Goal: Communication & Community: Answer question/provide support

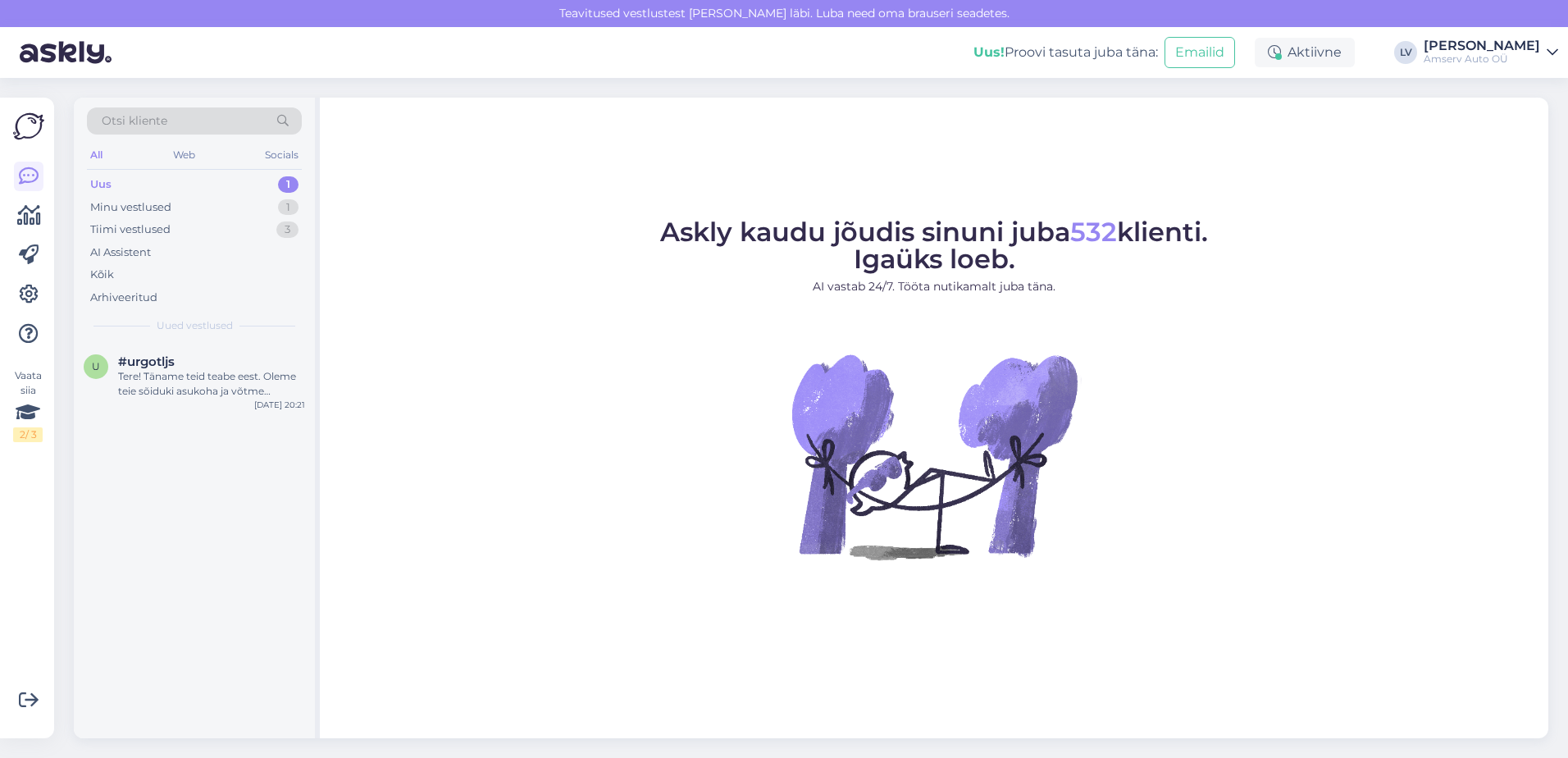
click at [186, 177] on div "Uus 1" at bounding box center [194, 184] width 215 height 23
click at [208, 370] on div "Tere! Täname teid teabe eest. Oleme teie sõiduki asukoha ja võtme kättesaamise …" at bounding box center [211, 384] width 187 height 29
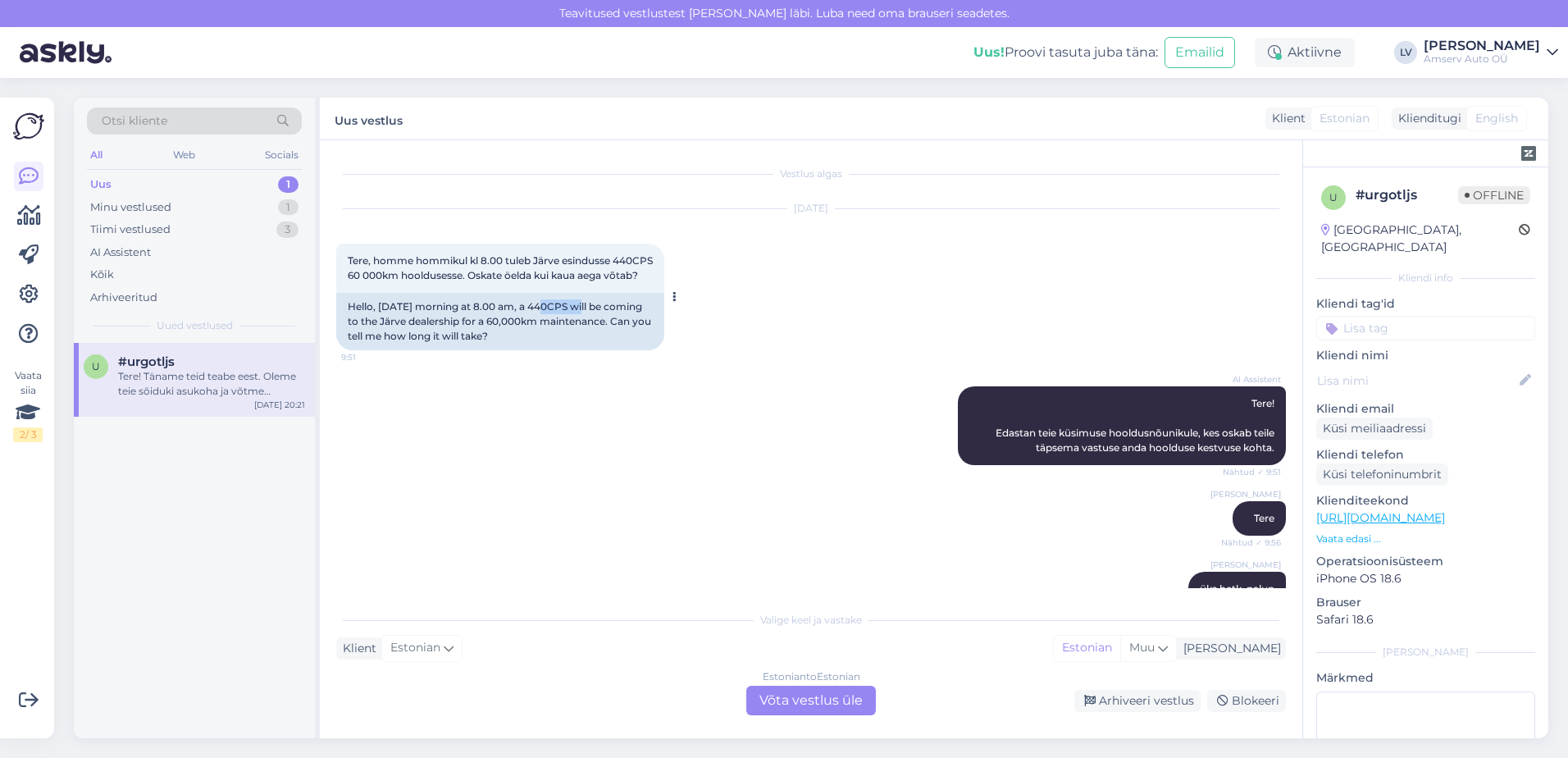
drag, startPoint x: 585, startPoint y: 321, endPoint x: 545, endPoint y: 322, distance: 40.0
click at [545, 322] on div "Hello, [DATE] morning at 8.00 am, a 440CPS will be coming to the Järve dealersh…" at bounding box center [501, 321] width 328 height 57
drag, startPoint x: 545, startPoint y: 322, endPoint x: 554, endPoint y: 322, distance: 9.0
copy div "440CPS"
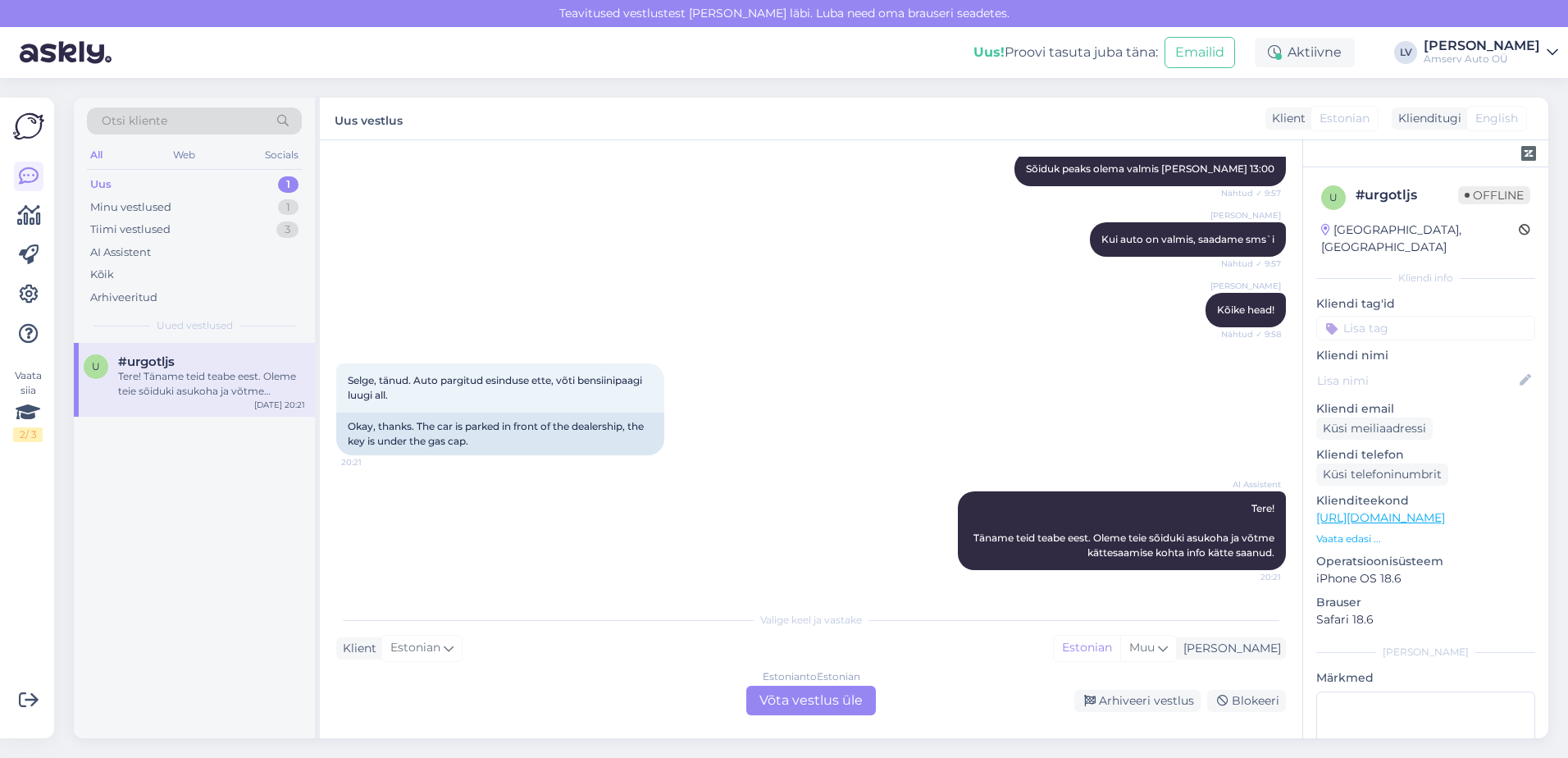
scroll to position [506, 0]
click at [191, 179] on div "Uus 1" at bounding box center [194, 184] width 215 height 23
click at [192, 369] on div "Tere! Täname teid teabe eest. Oleme teie sõiduki asukoha ja võtme kättesaamise …" at bounding box center [211, 384] width 187 height 29
click at [1146, 703] on div "Arhiveeri vestlus" at bounding box center [1137, 701] width 127 height 23
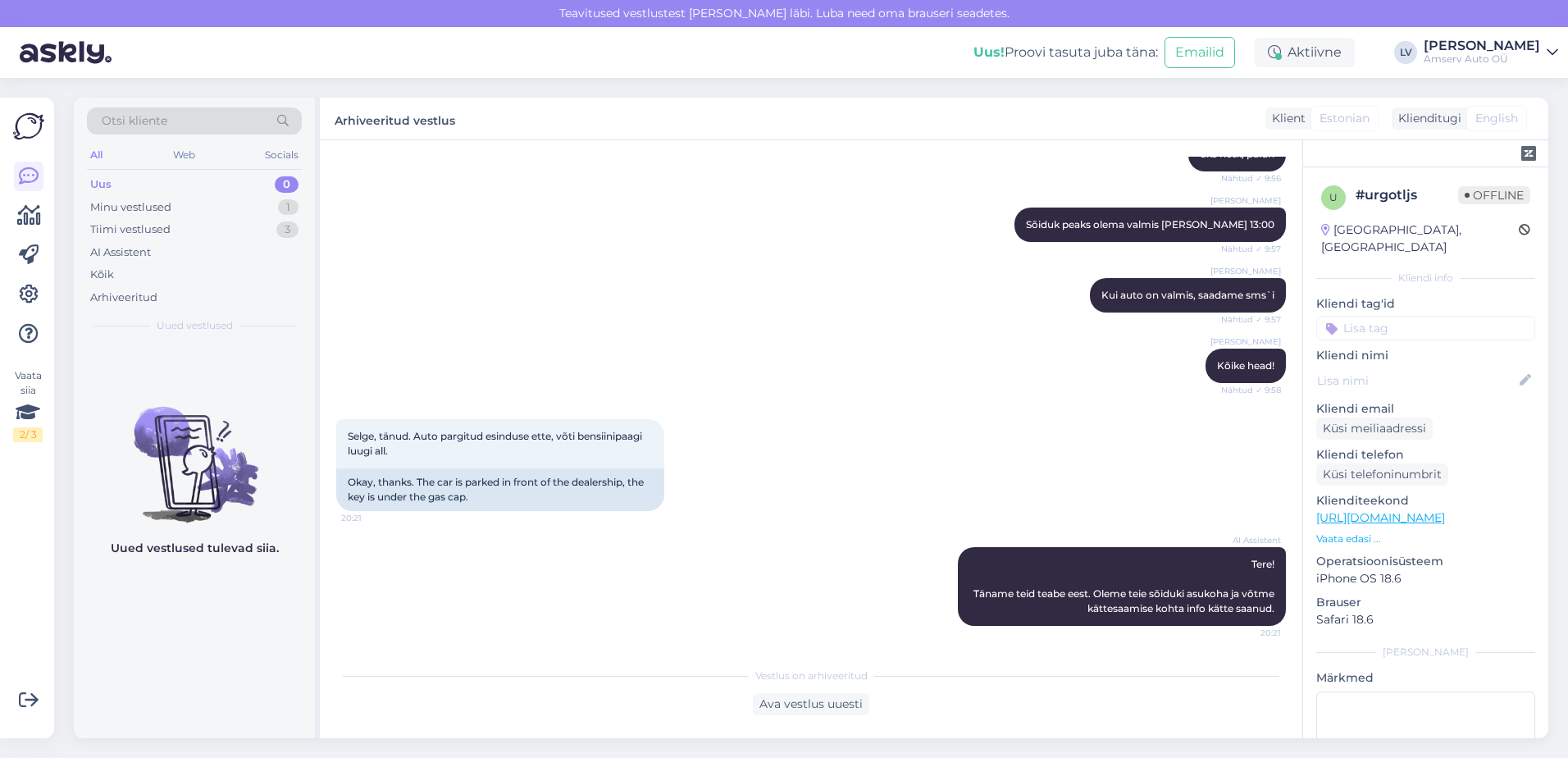
scroll to position [450, 0]
click at [1146, 703] on div "Ava vestlus uuesti" at bounding box center [811, 704] width 949 height 23
click at [114, 228] on div "Tiimi vestlused" at bounding box center [131, 230] width 81 height 17
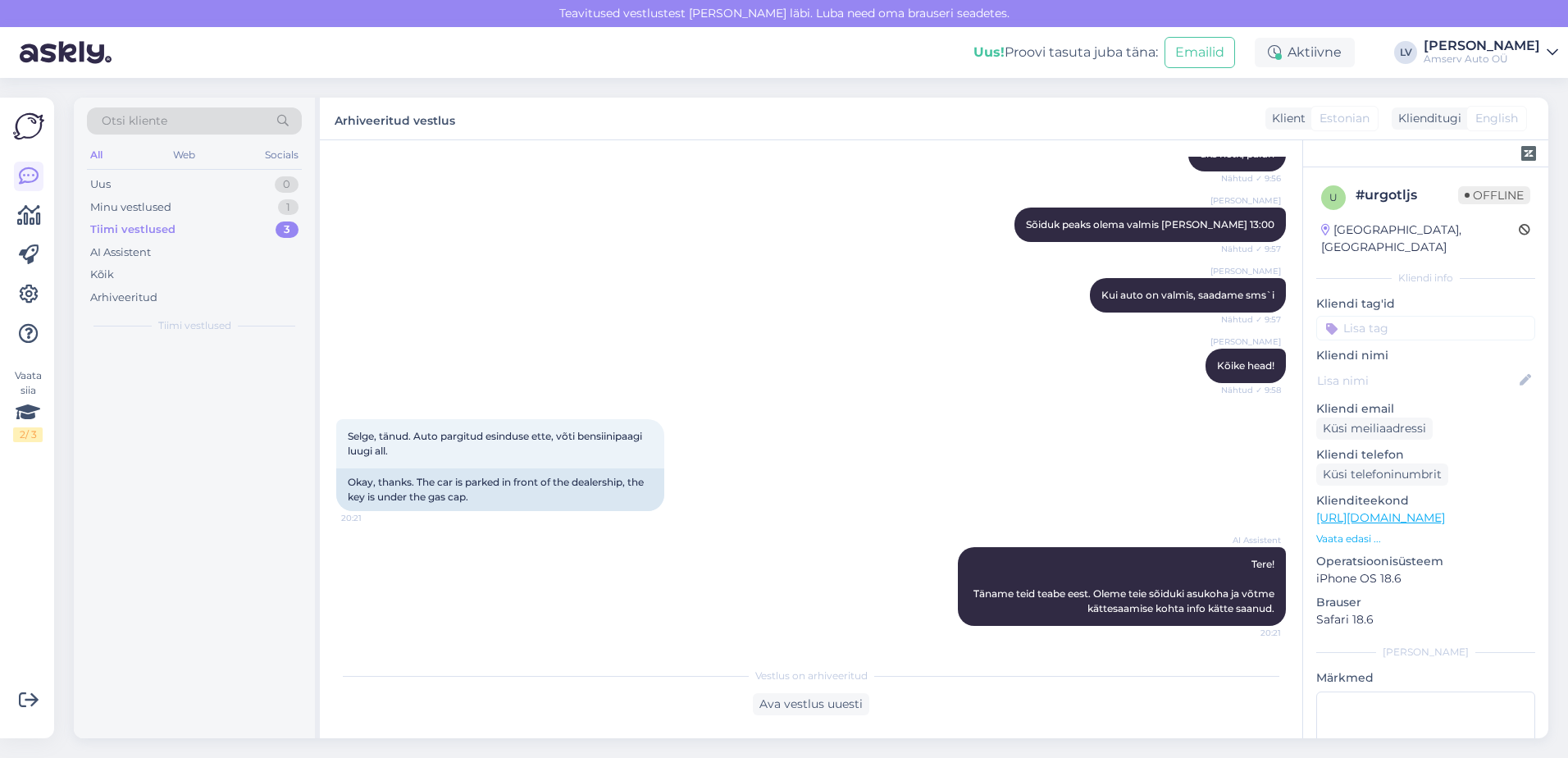
click at [114, 228] on div "Tiimi vestlused" at bounding box center [133, 230] width 85 height 17
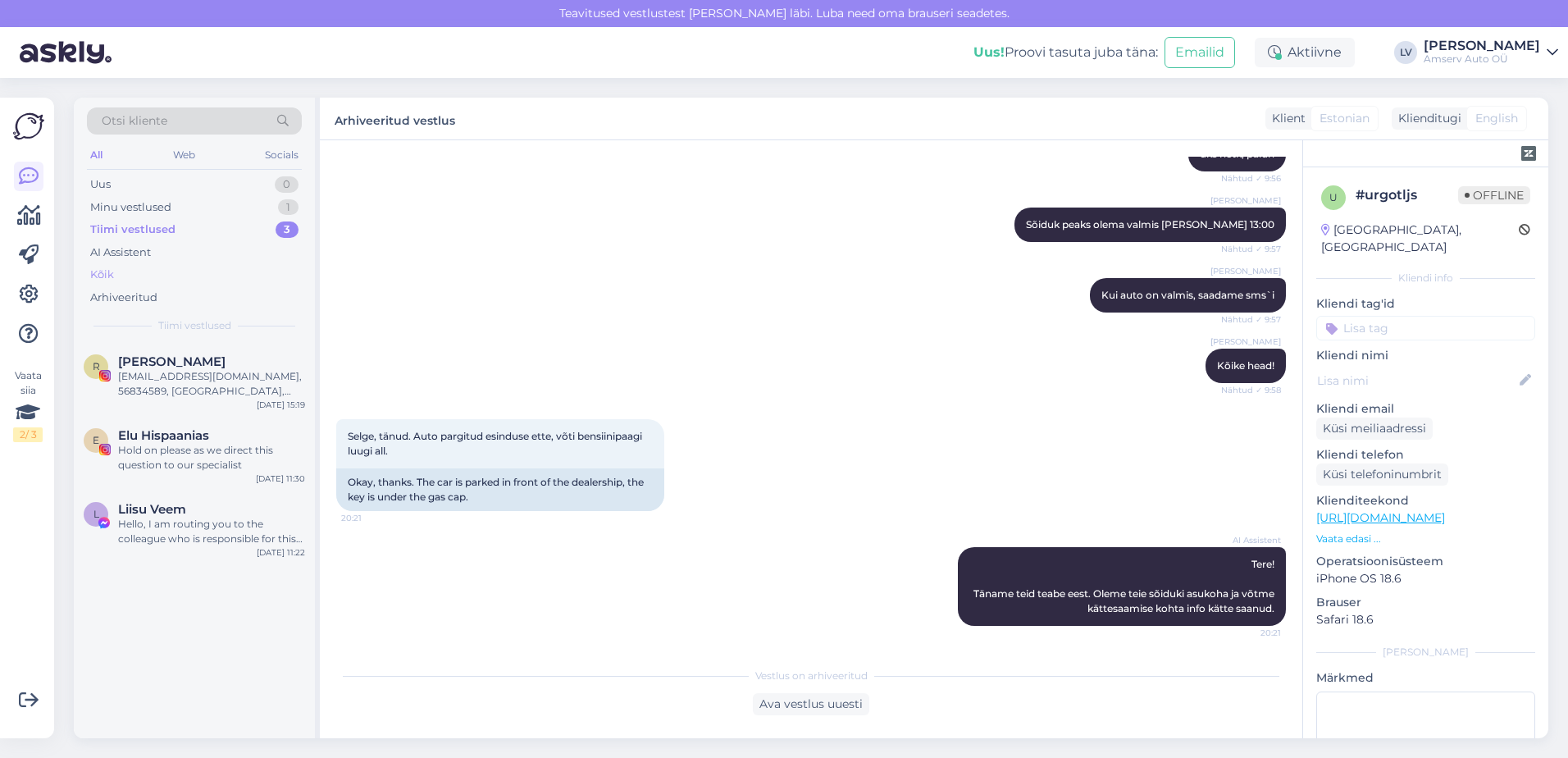
click at [115, 273] on div "Kõik" at bounding box center [194, 274] width 215 height 23
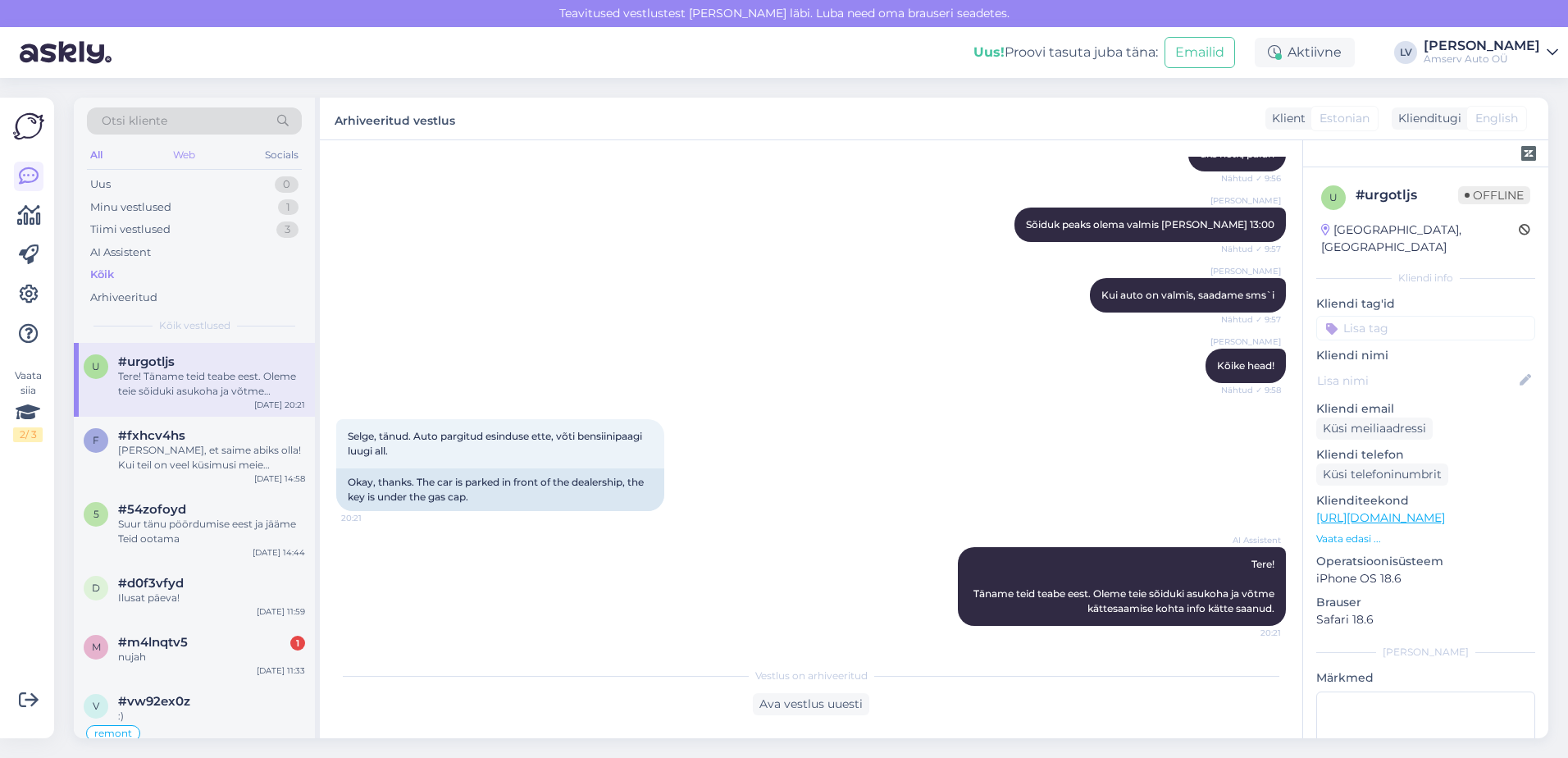
click at [177, 147] on div "Web" at bounding box center [184, 155] width 28 height 22
click at [121, 271] on div "Kõik" at bounding box center [194, 274] width 215 height 23
click at [179, 380] on div "Tere! Täname teid teabe eest. Oleme teie sõiduki asukoha ja võtme kättesaamise …" at bounding box center [211, 384] width 187 height 29
click at [1427, 316] on input at bounding box center [1426, 328] width 219 height 25
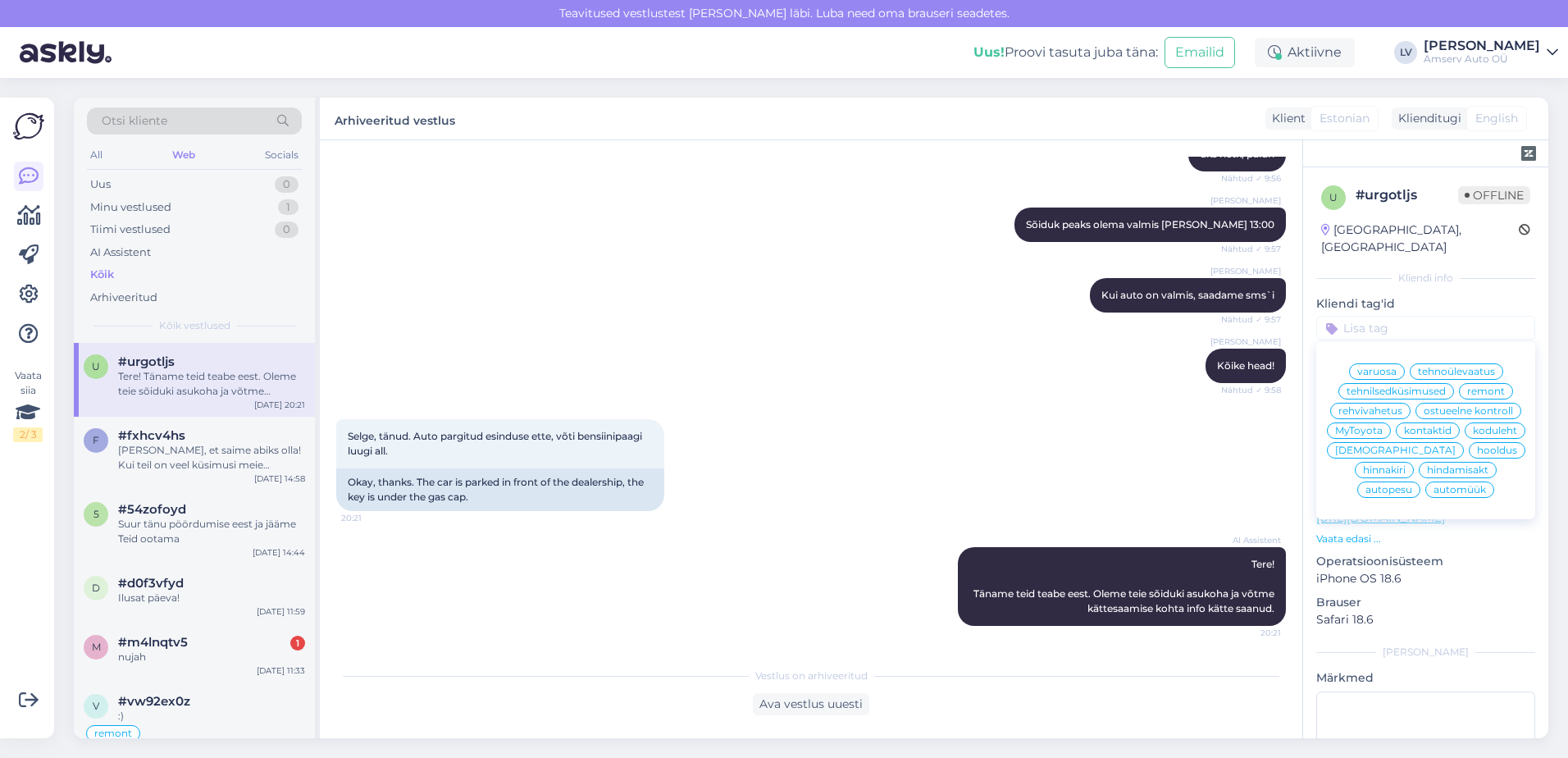
click at [1478, 454] on span "hooldus" at bounding box center [1497, 451] width 40 height 10
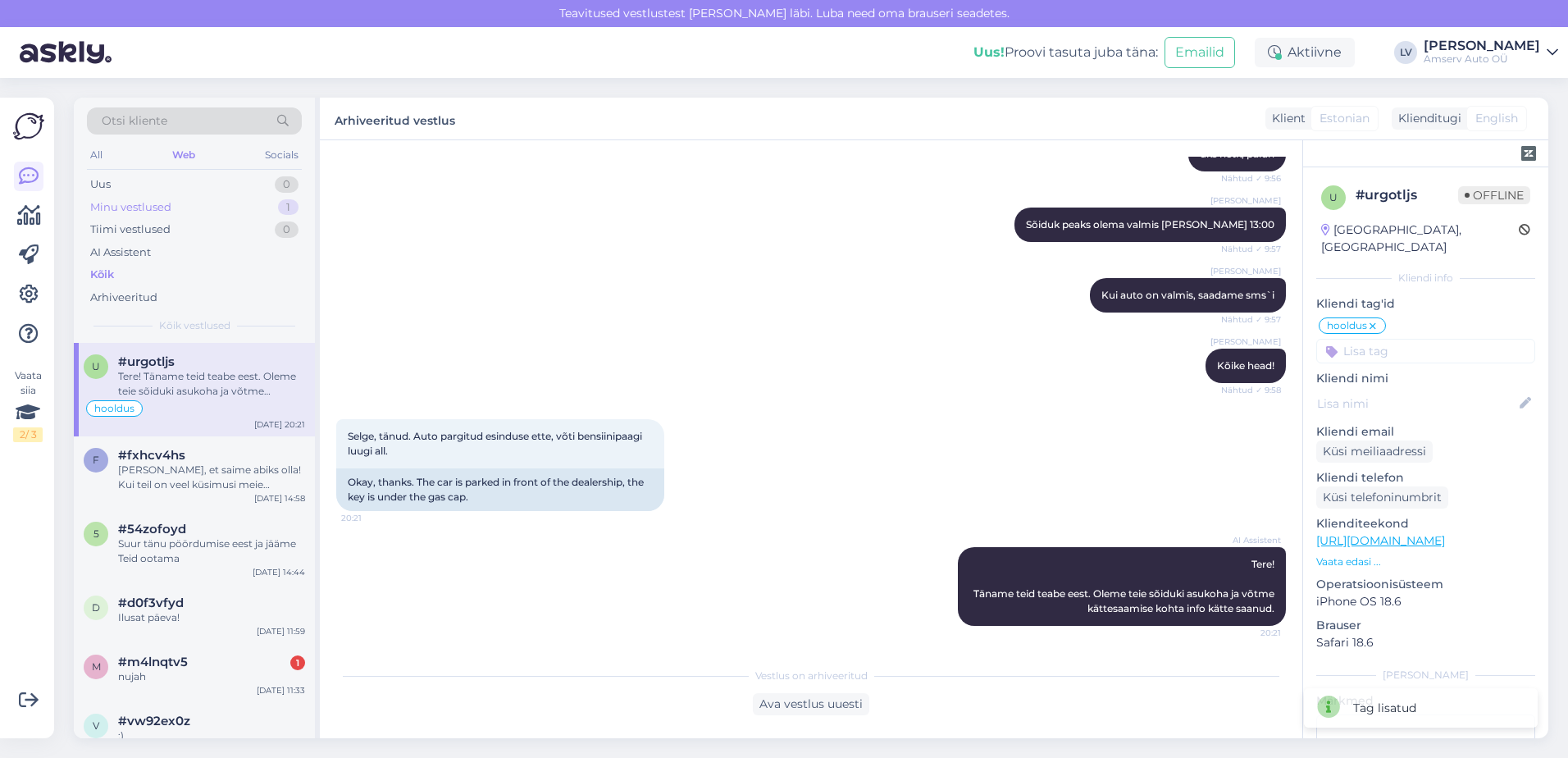
click at [165, 202] on div "Minu vestlused" at bounding box center [131, 207] width 81 height 17
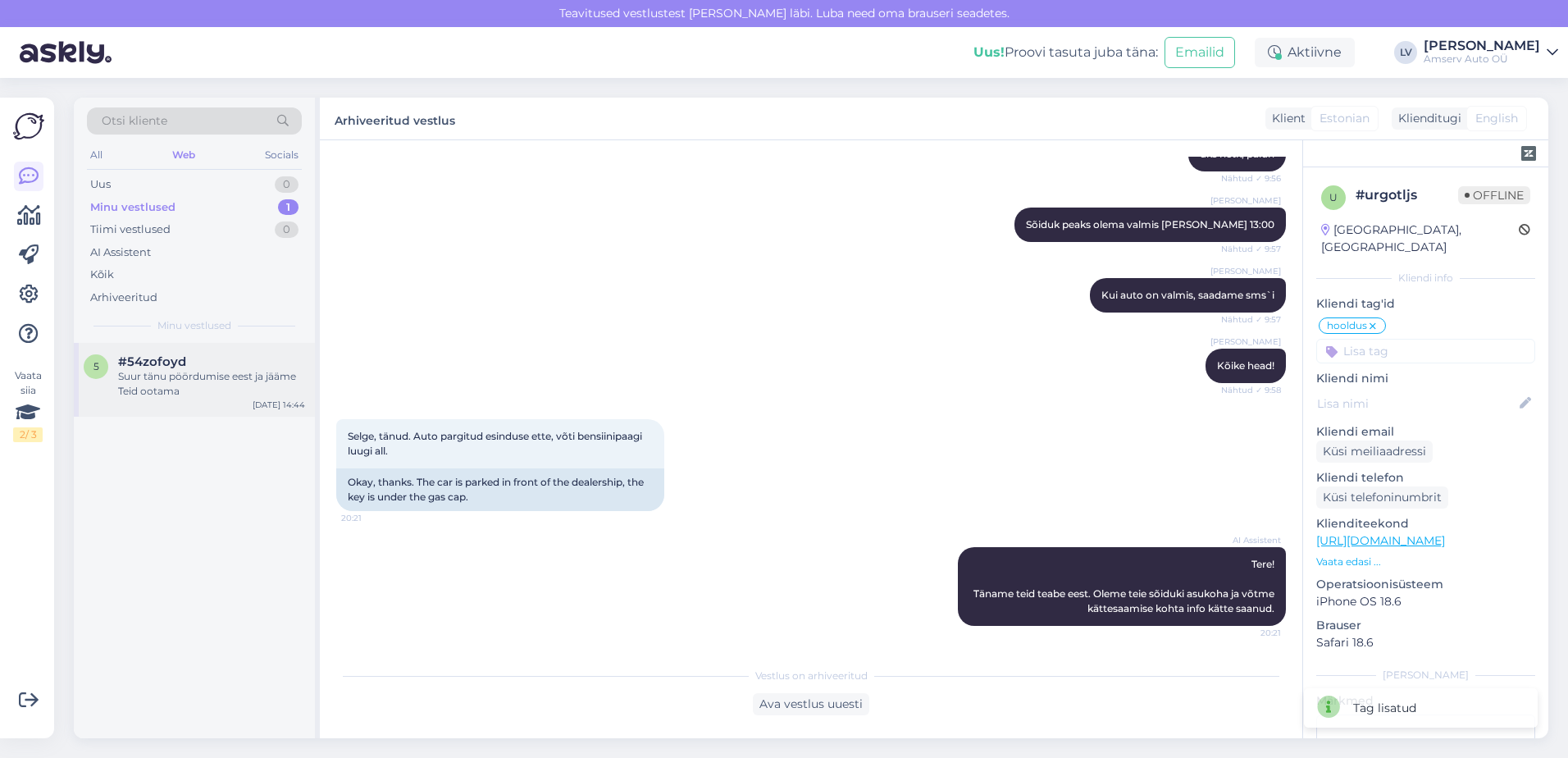
click at [176, 381] on div "Suur tänu pöördumise eest ja jääme Teid ootama" at bounding box center [211, 384] width 187 height 29
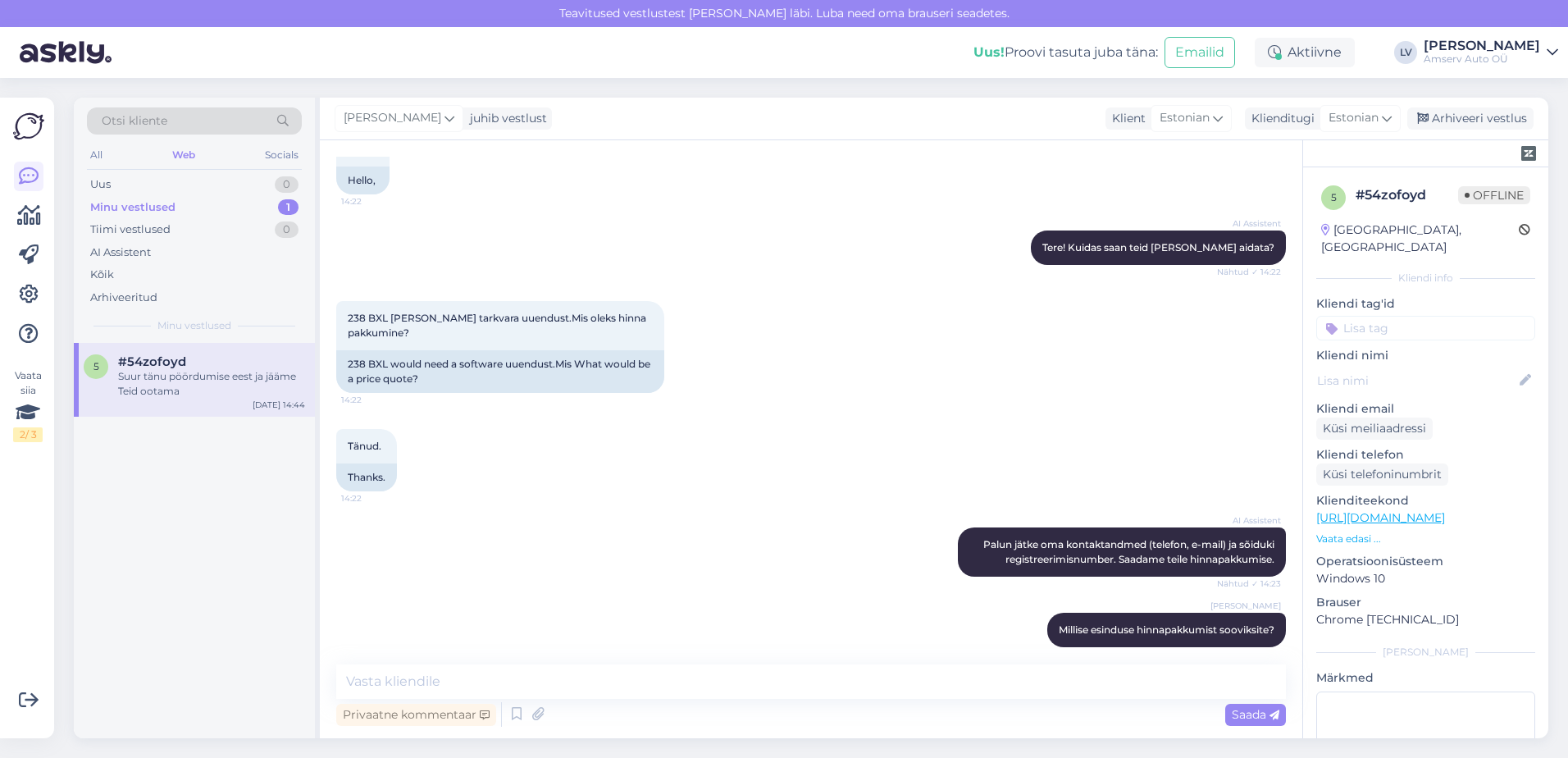
scroll to position [111, 0]
click at [1413, 322] on input at bounding box center [1426, 328] width 219 height 25
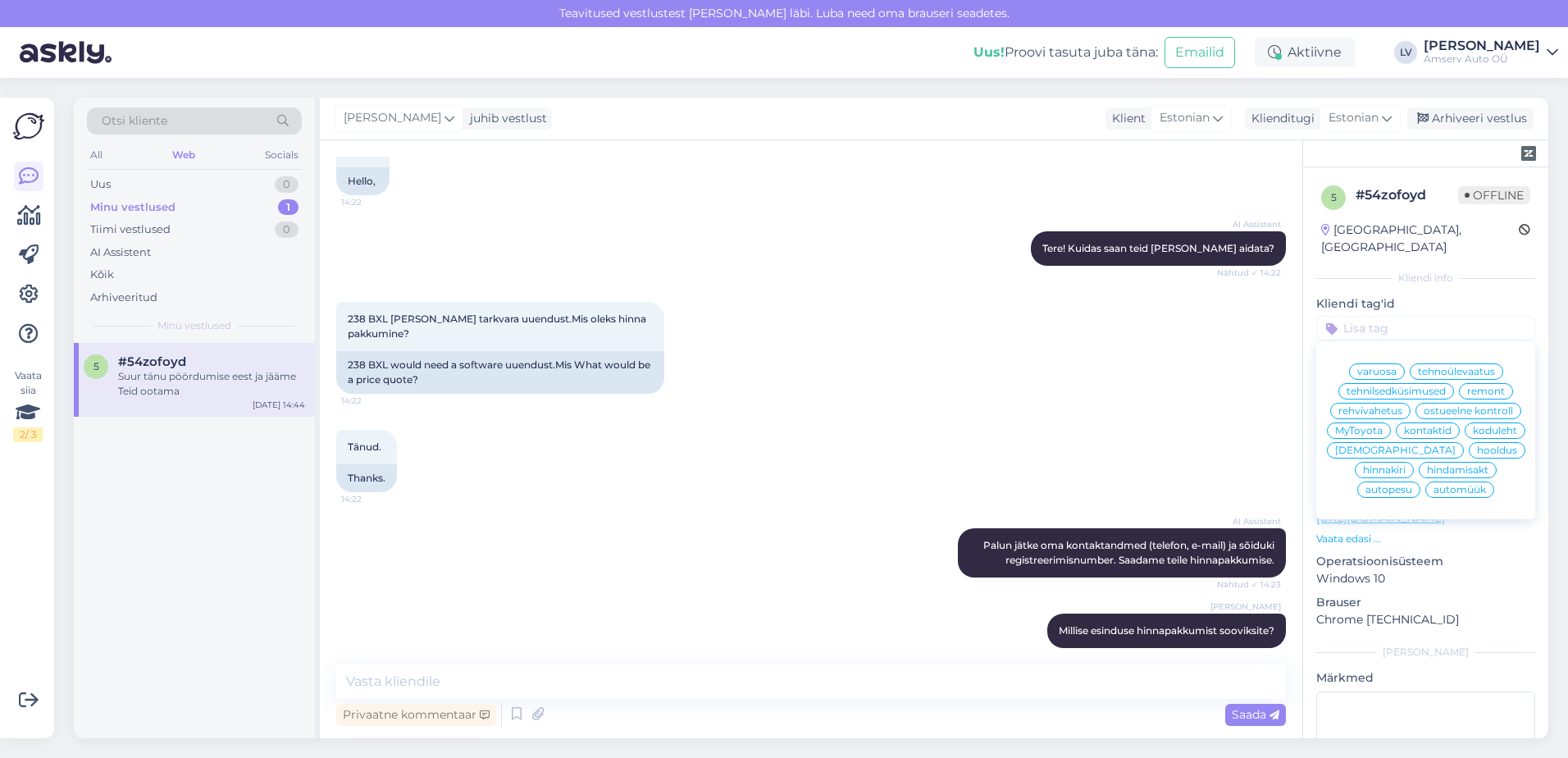
click at [1468, 387] on span "remont" at bounding box center [1487, 392] width 37 height 10
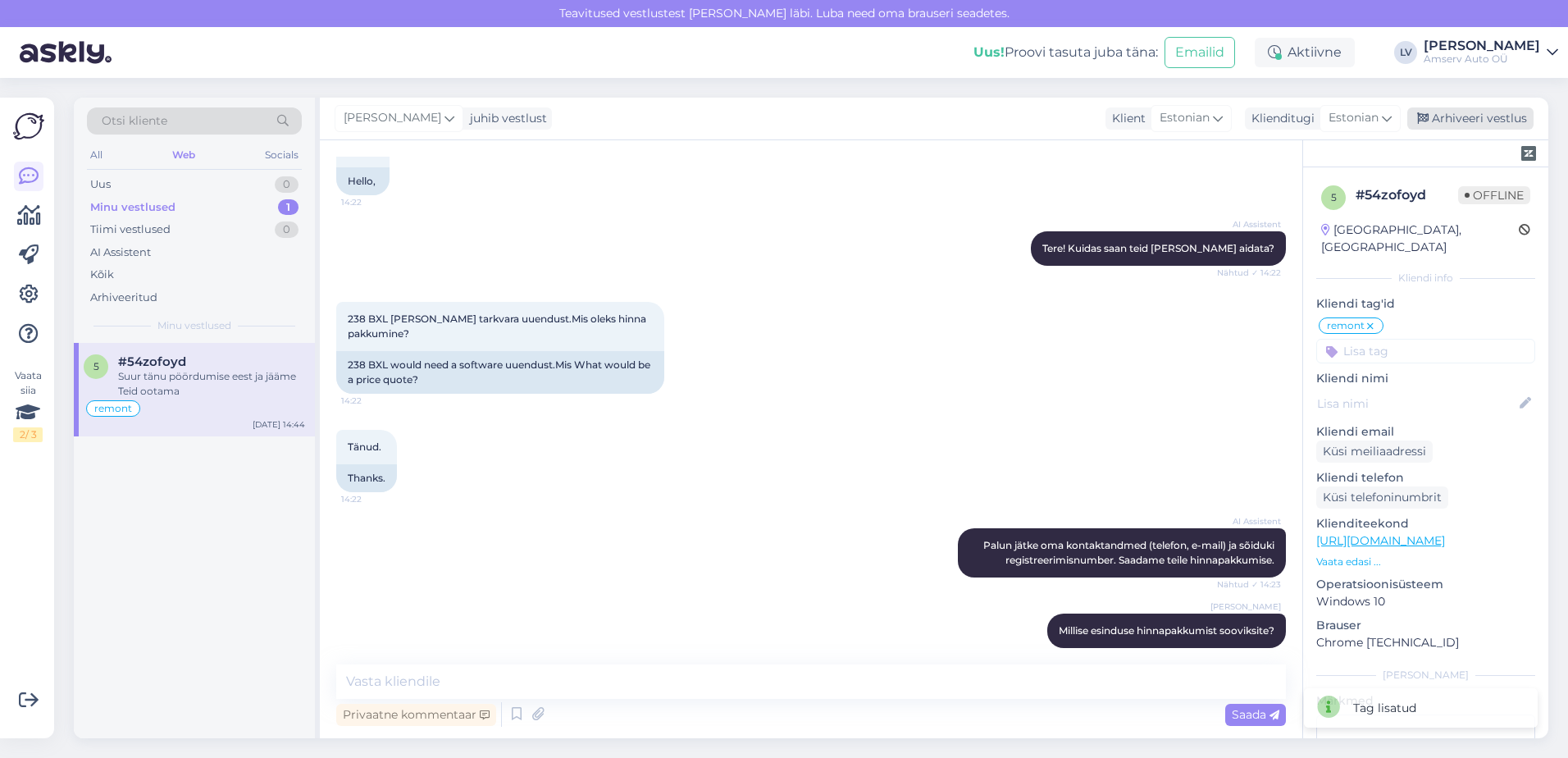
click at [1474, 118] on div "Arhiveeri vestlus" at bounding box center [1471, 118] width 127 height 23
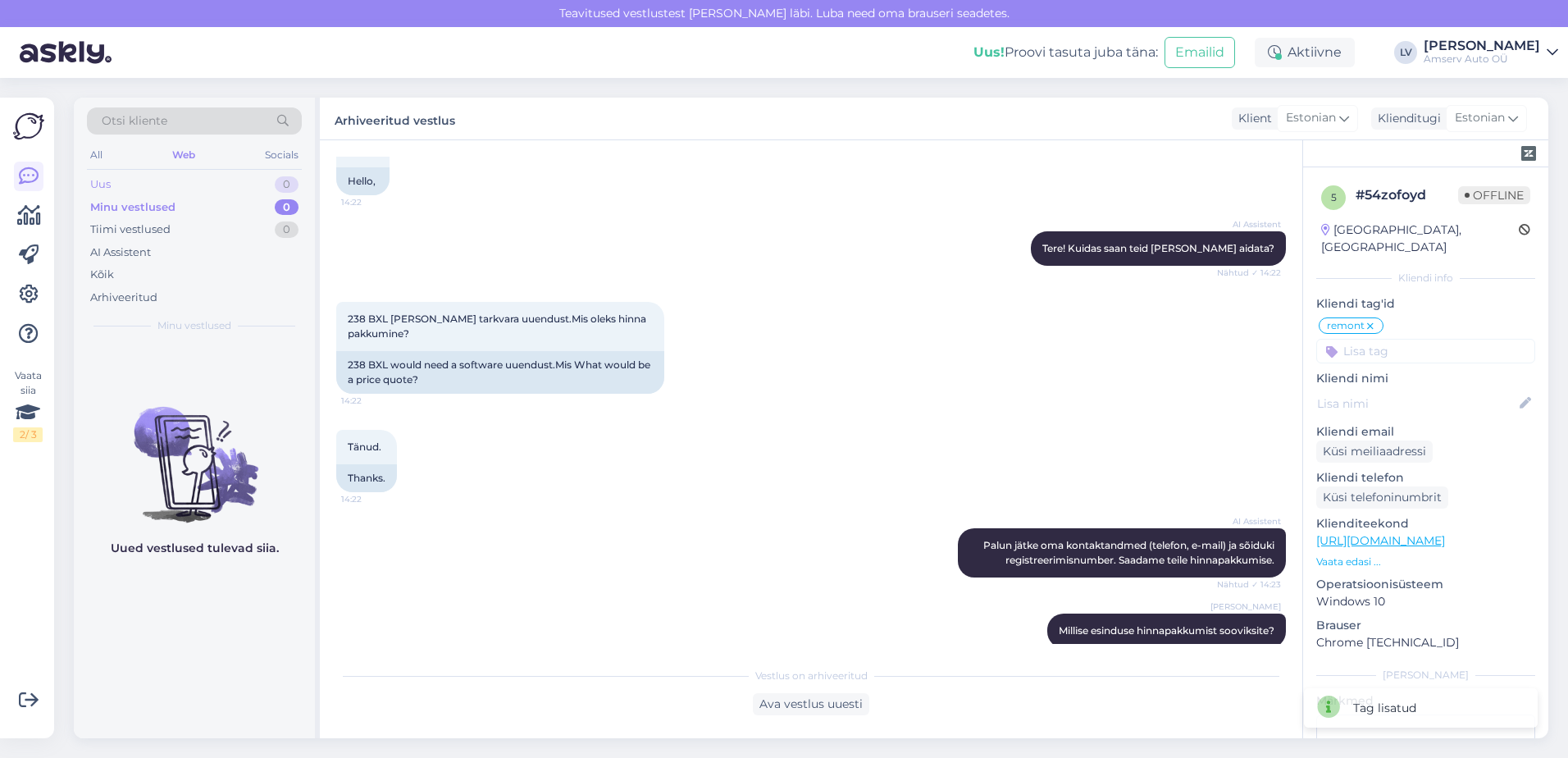
click at [179, 187] on div "Uus 0" at bounding box center [194, 184] width 215 height 23
click at [179, 201] on div "Minu vestlused 0" at bounding box center [194, 207] width 215 height 23
click at [177, 177] on div "Uus 0" at bounding box center [194, 184] width 215 height 23
